Goal: Transaction & Acquisition: Obtain resource

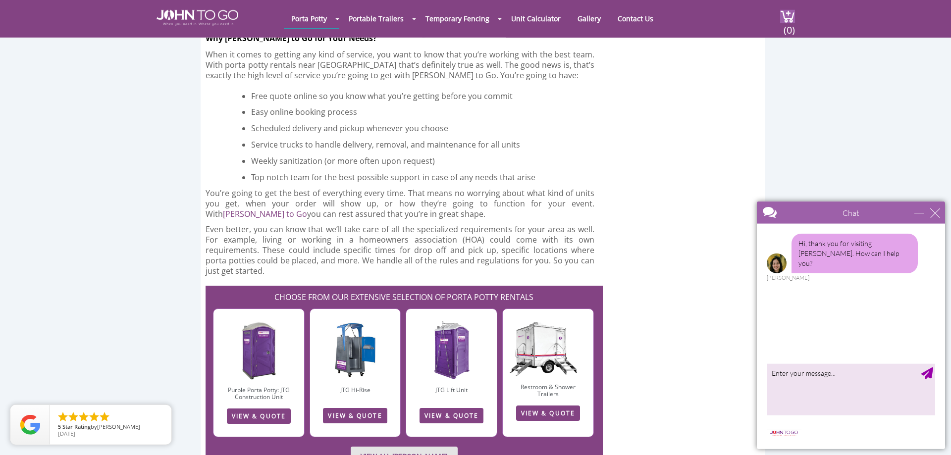
scroll to position [2223, 0]
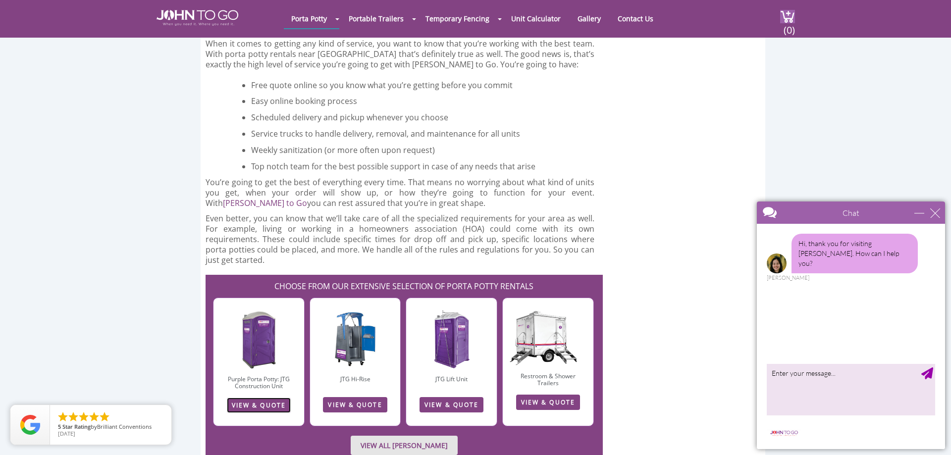
click at [280, 398] on link "VIEW & QUOTE" at bounding box center [259, 405] width 64 height 15
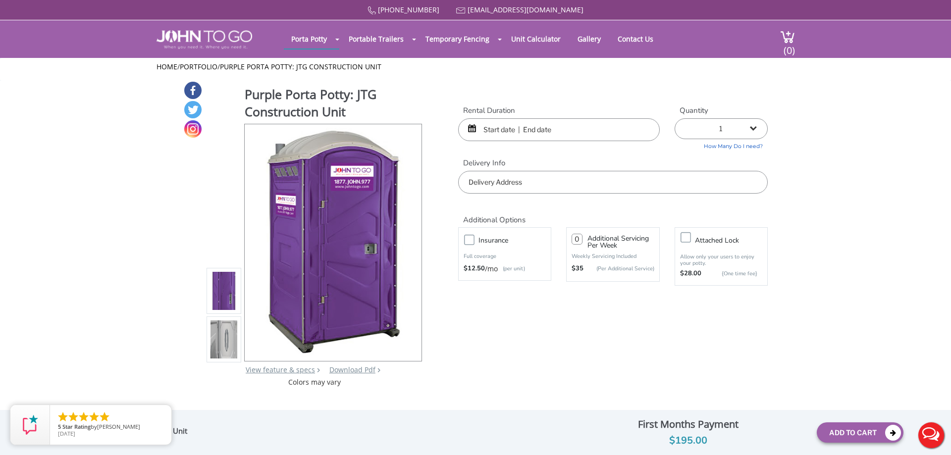
click at [541, 181] on input "text" at bounding box center [613, 182] width 310 height 23
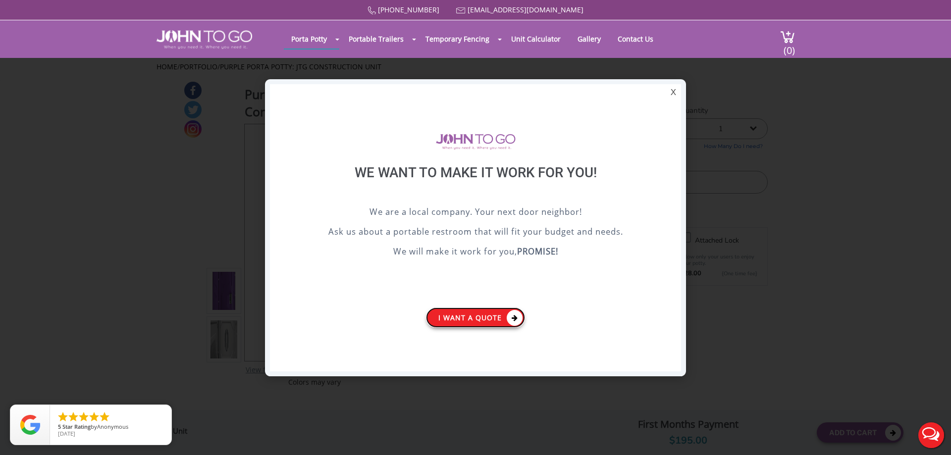
click at [501, 319] on link "I want a Quote" at bounding box center [475, 318] width 99 height 20
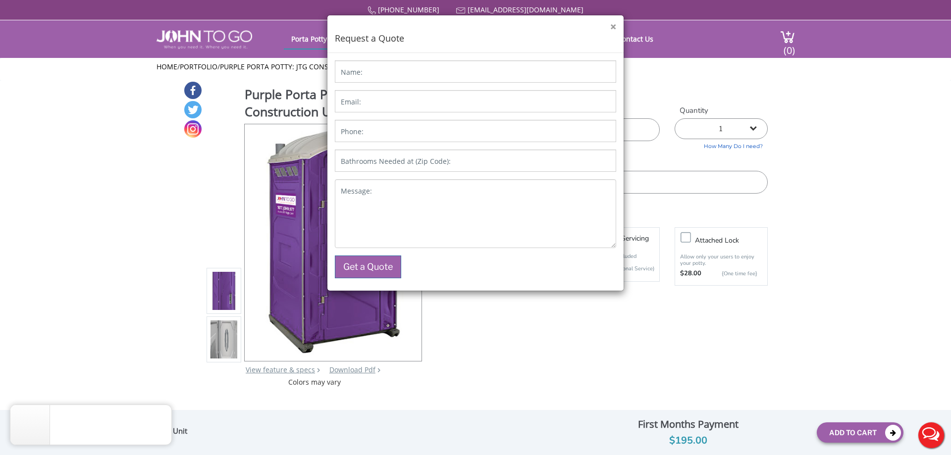
click at [615, 25] on button "×" at bounding box center [613, 27] width 6 height 10
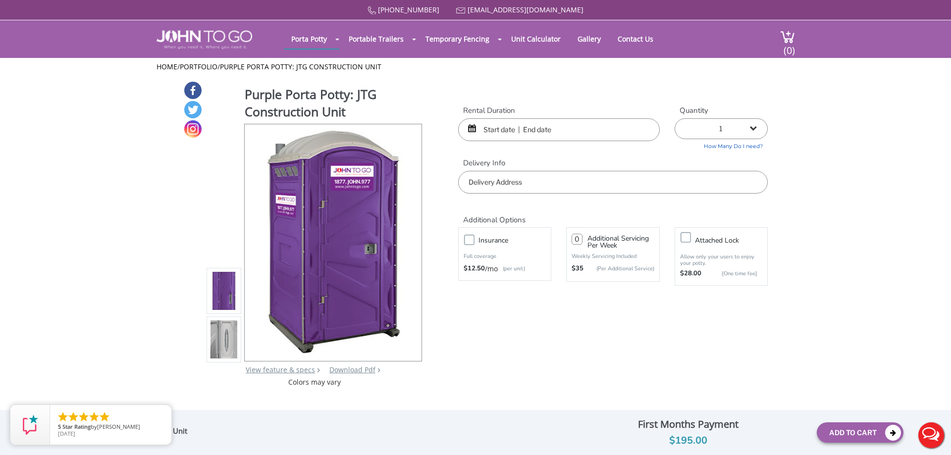
click at [674, 118] on select "1 2 (5% discount) 3 (8% discount) 4 (10% discount) 5 (12% discount) 6 (12% disc…" at bounding box center [720, 128] width 93 height 21
select select "2"
click option "2 (5% discount)" at bounding box center [0, 0] width 0 height 0
type input "0"
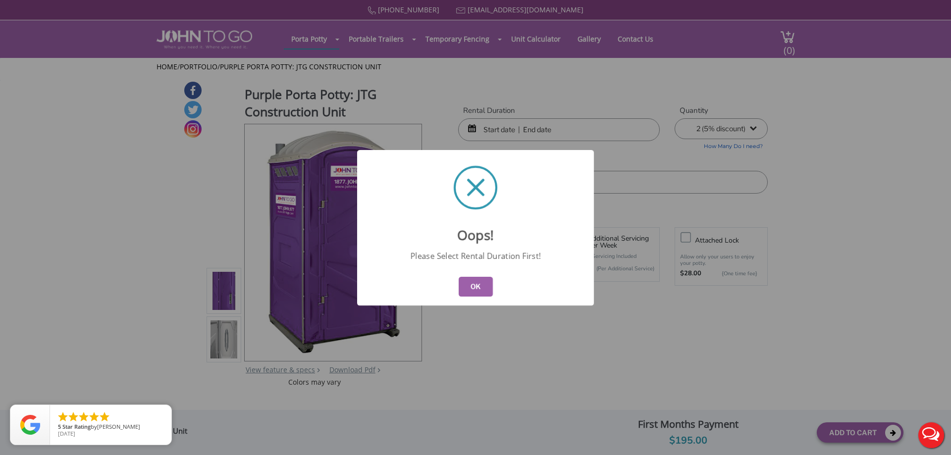
click at [477, 287] on button "OK" at bounding box center [476, 287] width 34 height 20
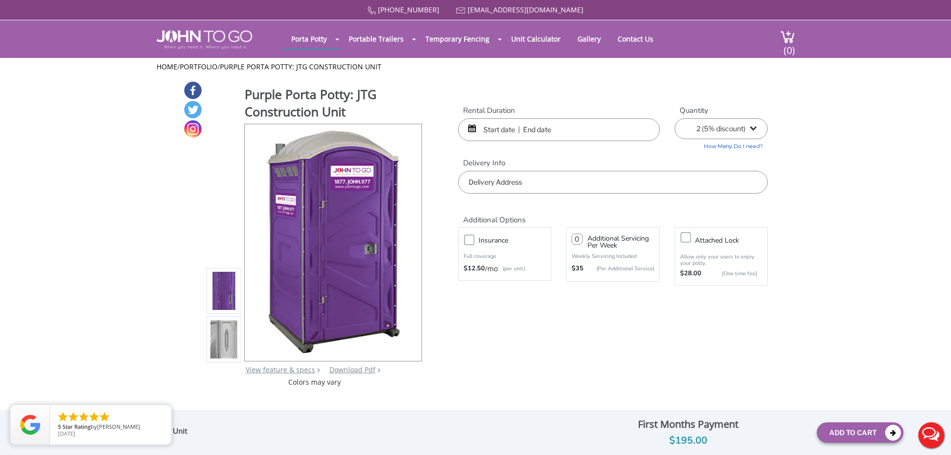
click at [517, 131] on input "text" at bounding box center [559, 129] width 202 height 23
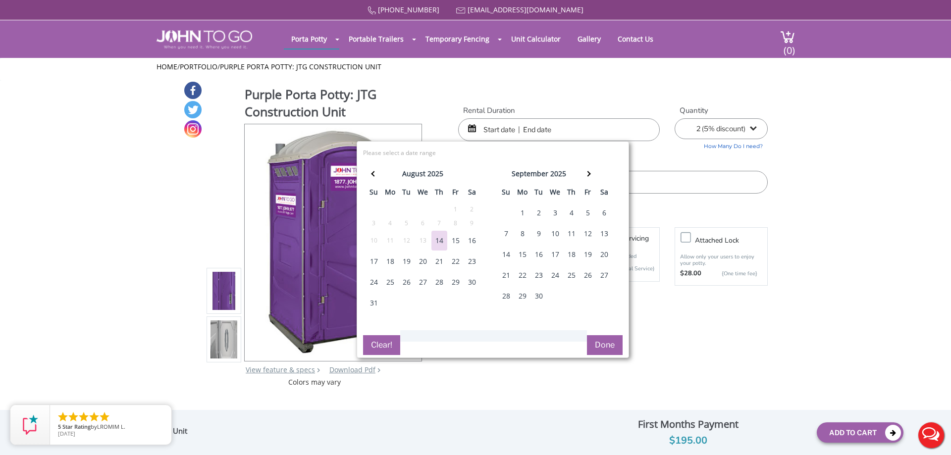
click at [391, 286] on div "25" at bounding box center [390, 282] width 16 height 20
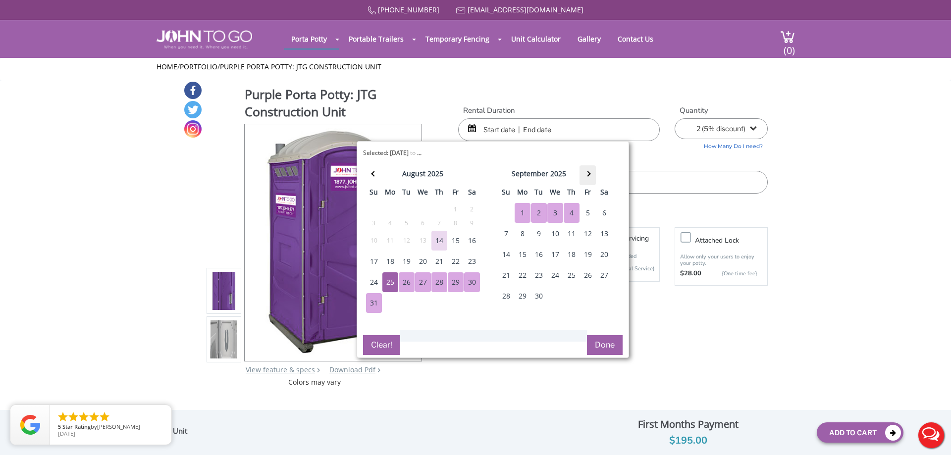
click at [590, 173] on th at bounding box center [587, 175] width 16 height 20
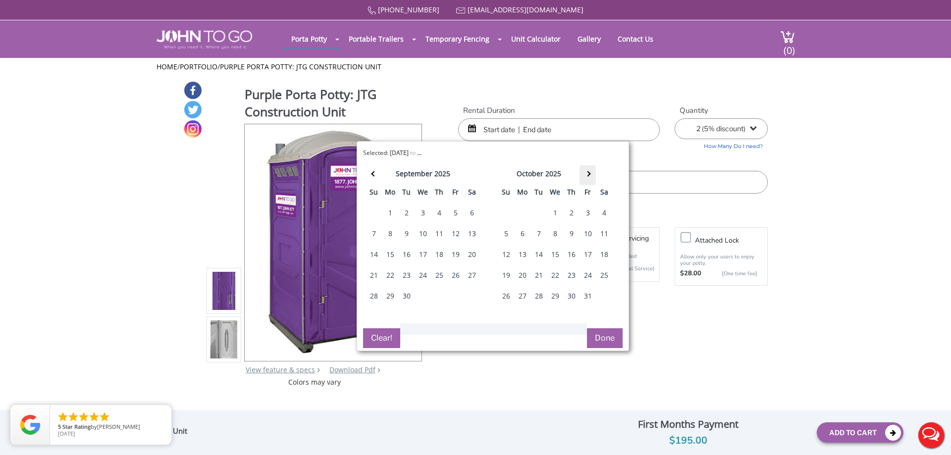
click at [590, 173] on th at bounding box center [587, 175] width 16 height 20
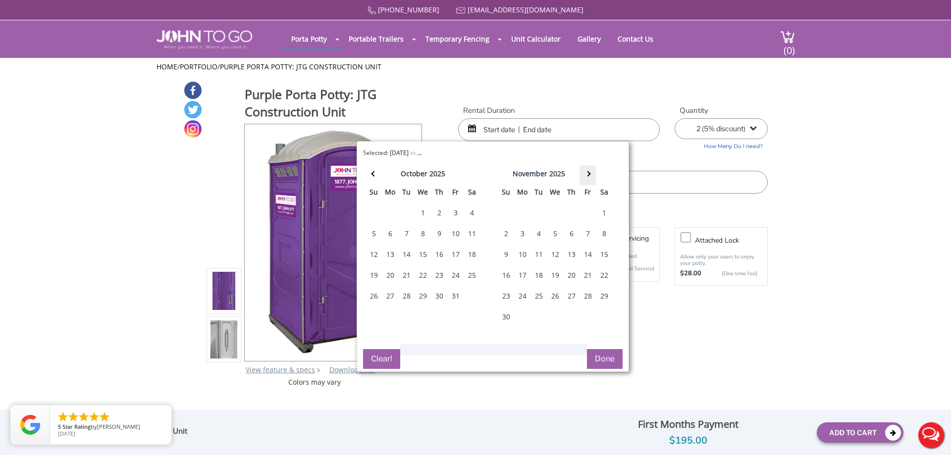
click at [590, 173] on th at bounding box center [587, 175] width 16 height 20
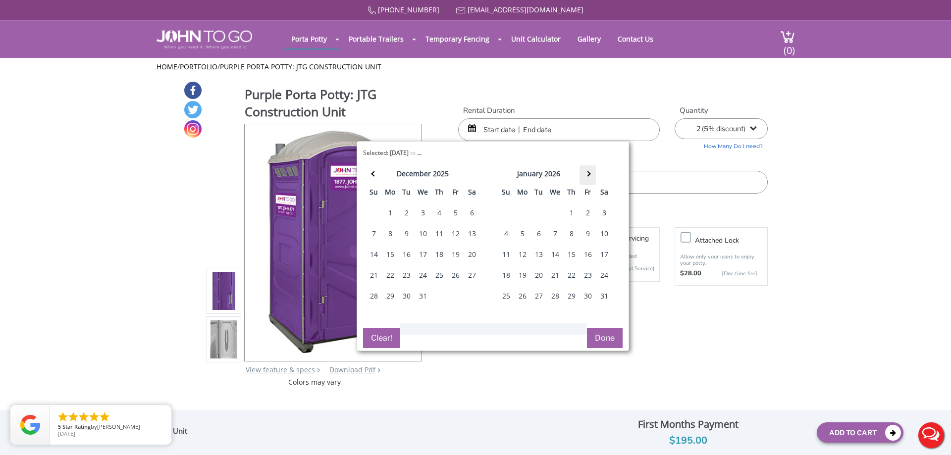
click at [590, 173] on th at bounding box center [587, 175] width 16 height 20
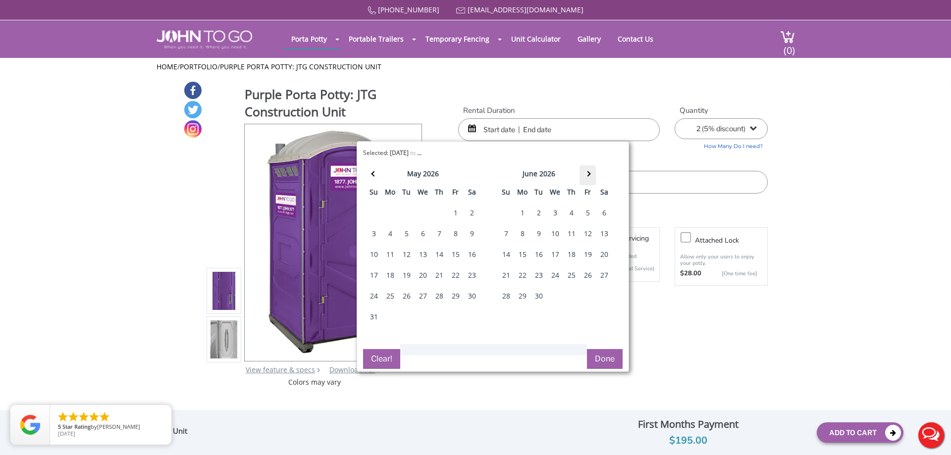
click at [590, 173] on th at bounding box center [587, 175] width 16 height 20
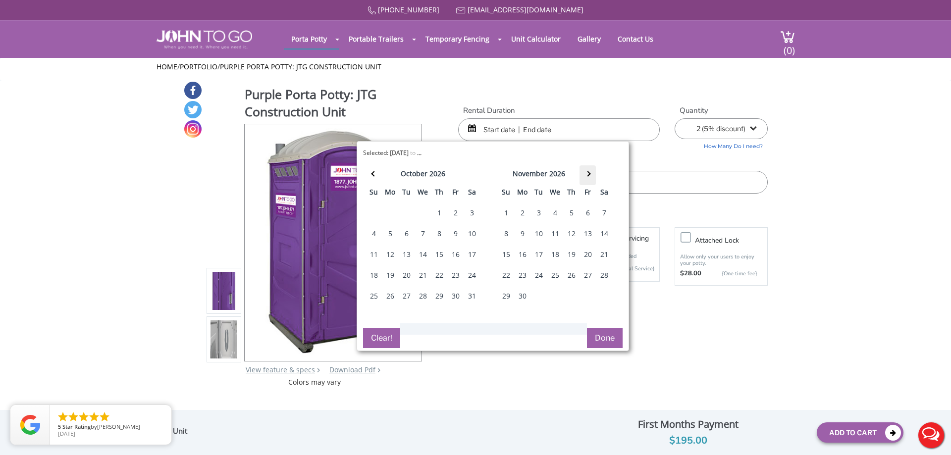
click at [590, 173] on th at bounding box center [587, 175] width 16 height 20
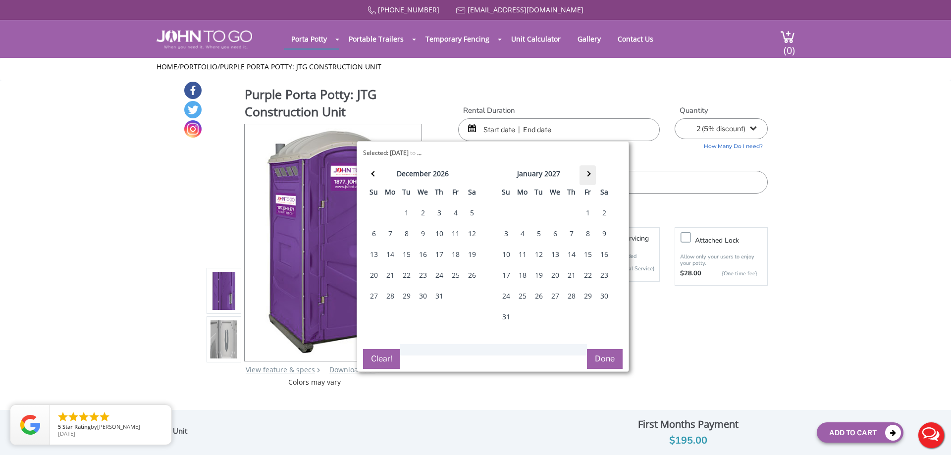
click at [590, 173] on th at bounding box center [587, 175] width 16 height 20
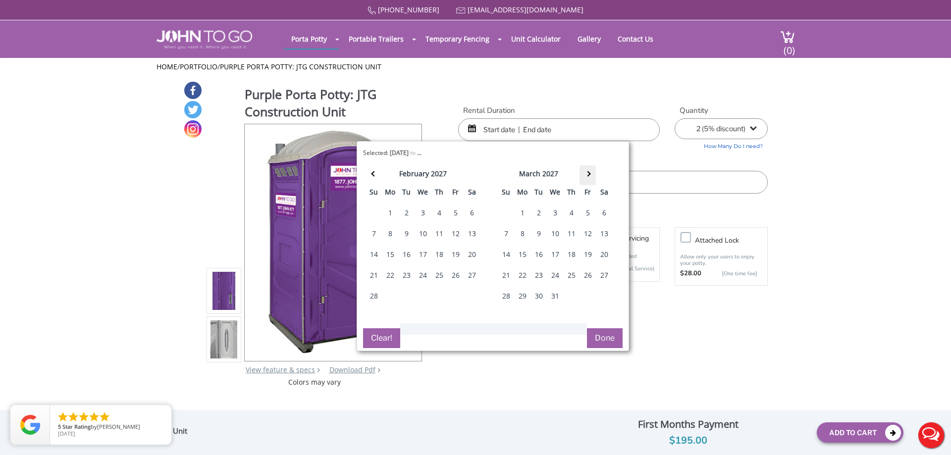
click at [590, 173] on th at bounding box center [587, 175] width 16 height 20
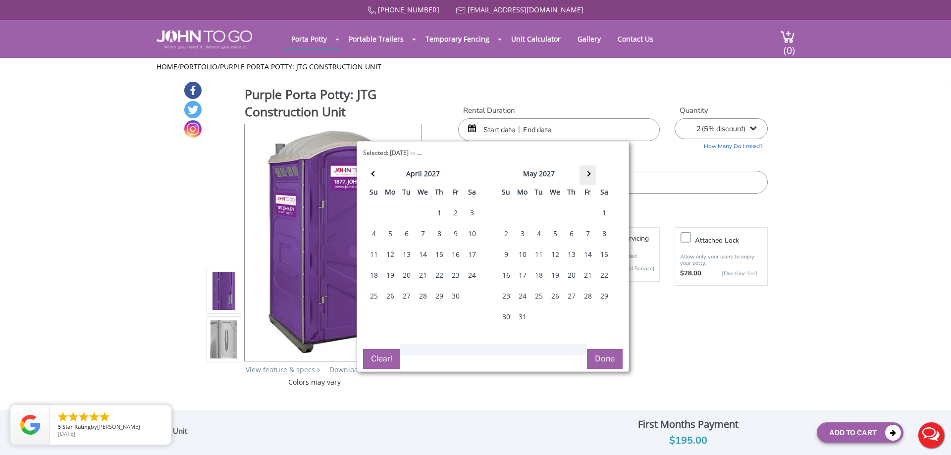
click at [590, 173] on th at bounding box center [587, 175] width 16 height 20
click at [590, 172] on th at bounding box center [587, 175] width 16 height 20
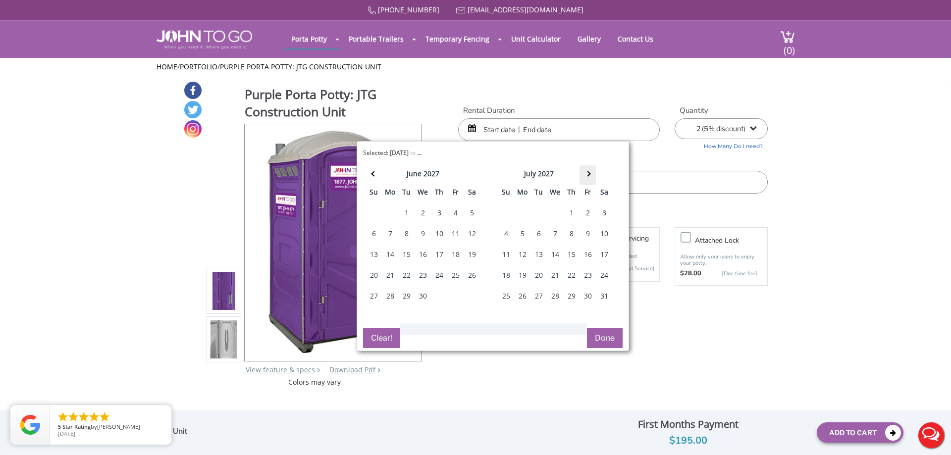
click at [589, 171] on th at bounding box center [587, 175] width 16 height 20
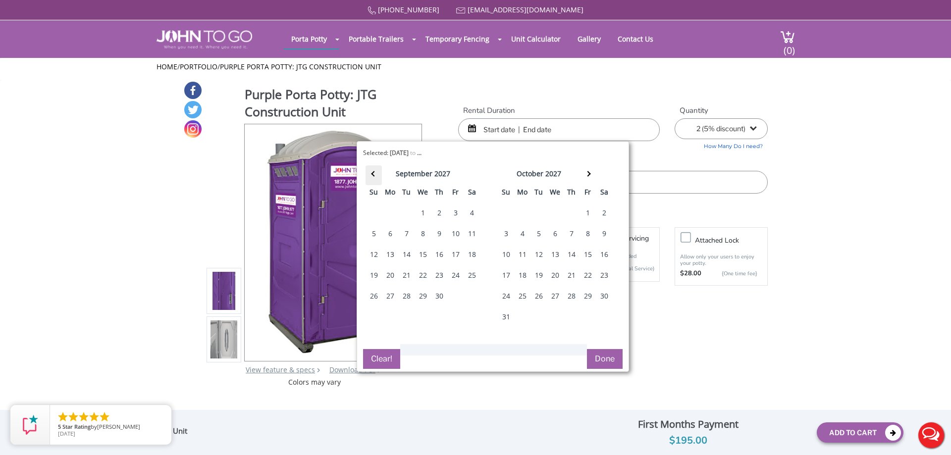
click at [371, 177] on th at bounding box center [373, 175] width 16 height 20
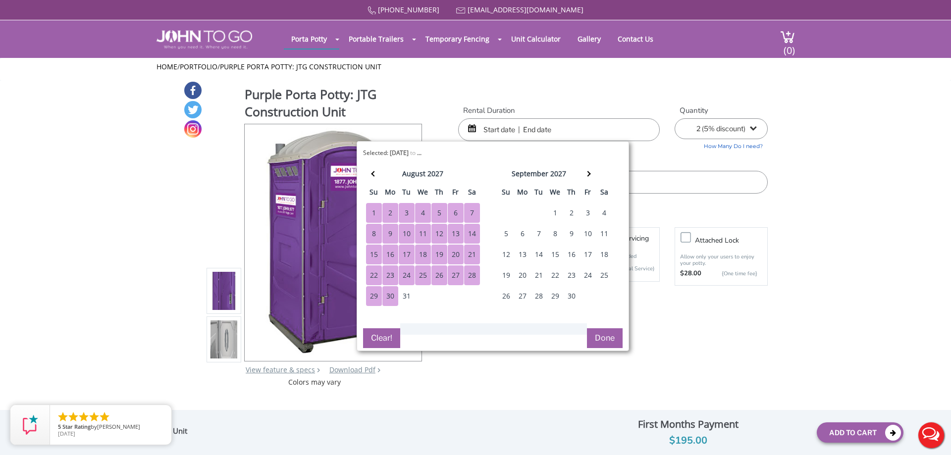
click at [390, 294] on div "30" at bounding box center [390, 296] width 16 height 20
type input "08/25/2025 to 08/30/2027"
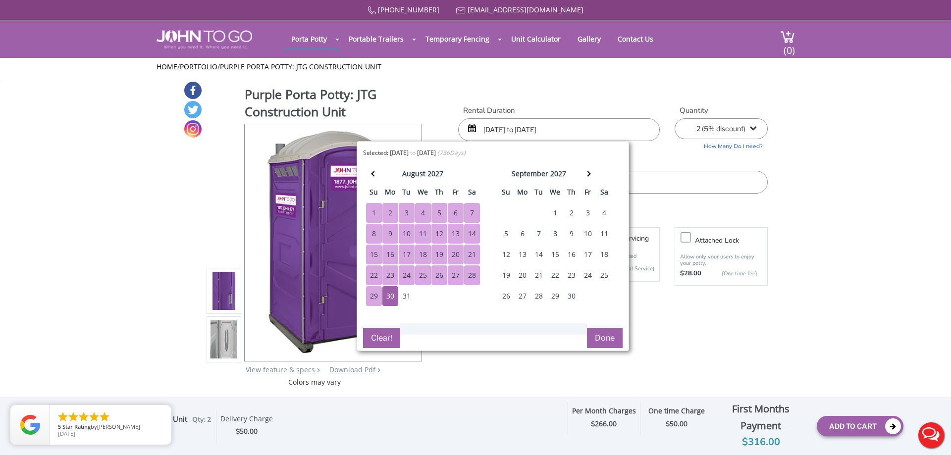
click at [588, 348] on button "Done" at bounding box center [605, 338] width 36 height 20
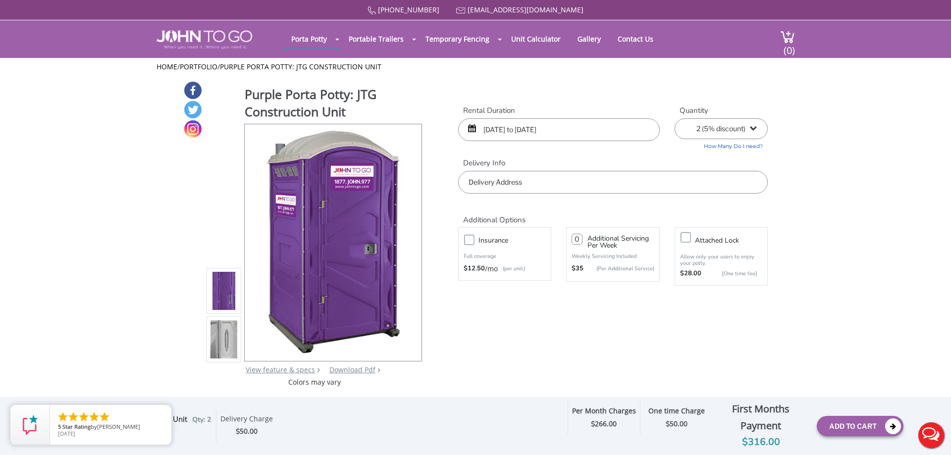
click at [577, 236] on input "0" at bounding box center [576, 239] width 11 height 11
type input "3"
click at [592, 346] on div "Purple Porta Potty: JTG Construction Unit View feature & specs Download Pdf Pro…" at bounding box center [475, 234] width 584 height 307
click at [161, 413] on icon "close" at bounding box center [161, 415] width 10 height 10
click at [230, 349] on img at bounding box center [223, 339] width 27 height 233
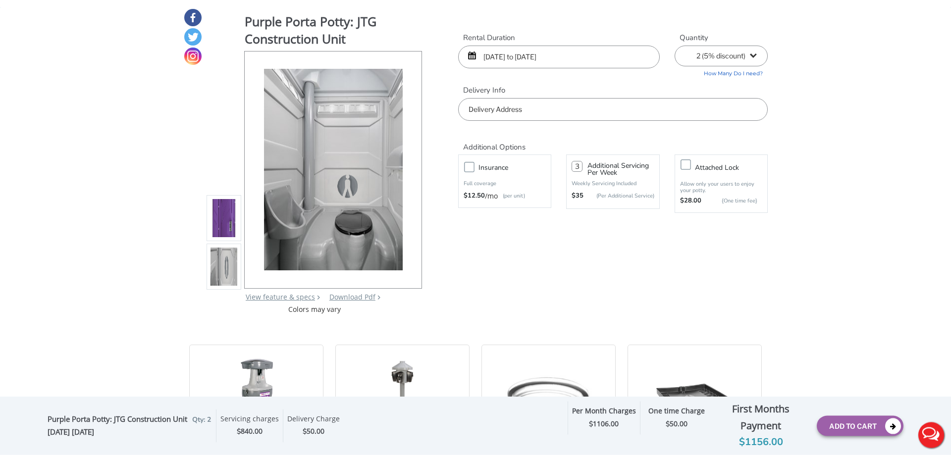
scroll to position [202, 0]
